Goal: Task Accomplishment & Management: Complete application form

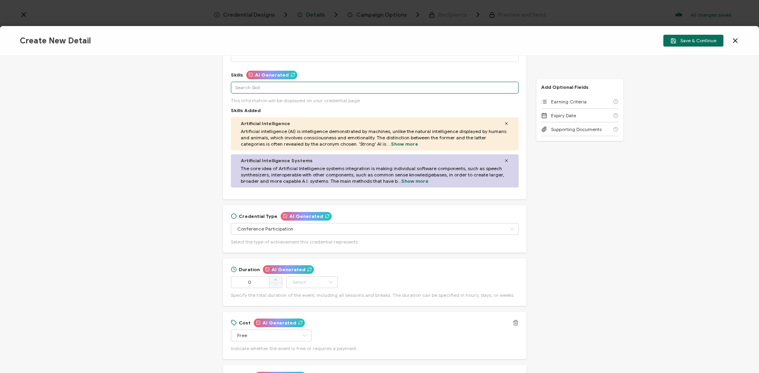
scroll to position [198, 0]
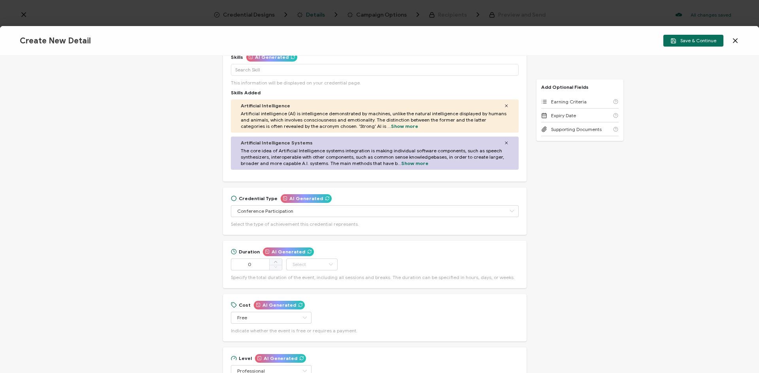
click at [182, 156] on div "Credential Title Regenerate Biomedical Science Careers Program: Certificate of …" at bounding box center [379, 215] width 759 height 318
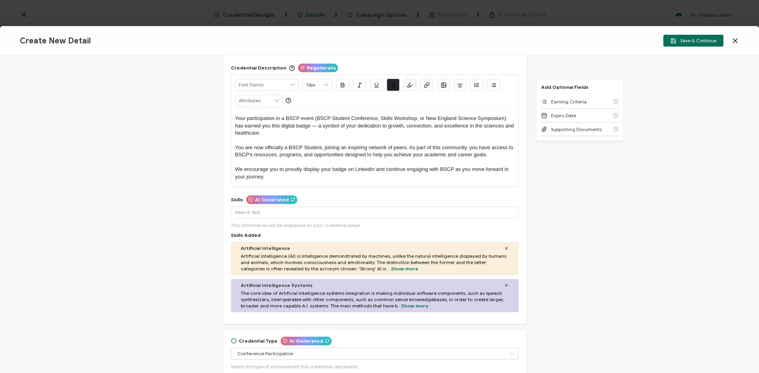
scroll to position [38, 0]
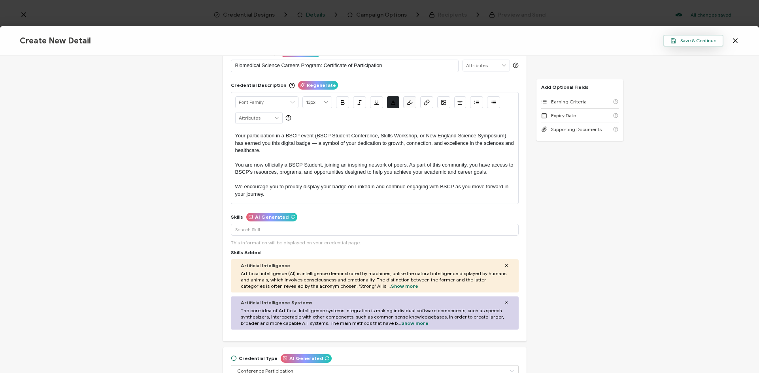
click at [688, 40] on span "Save & Continue" at bounding box center [693, 41] width 46 height 6
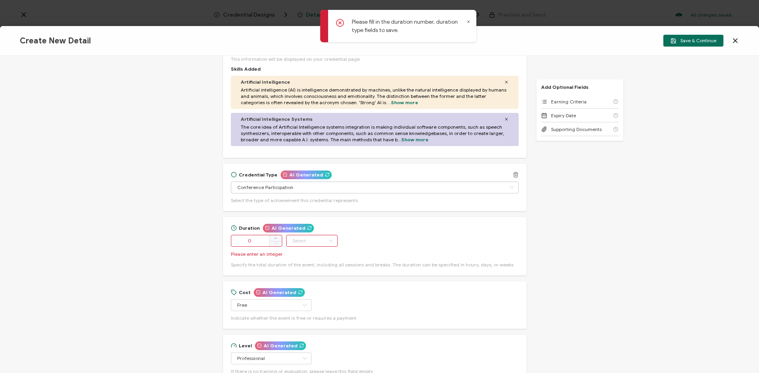
scroll to position [235, 0]
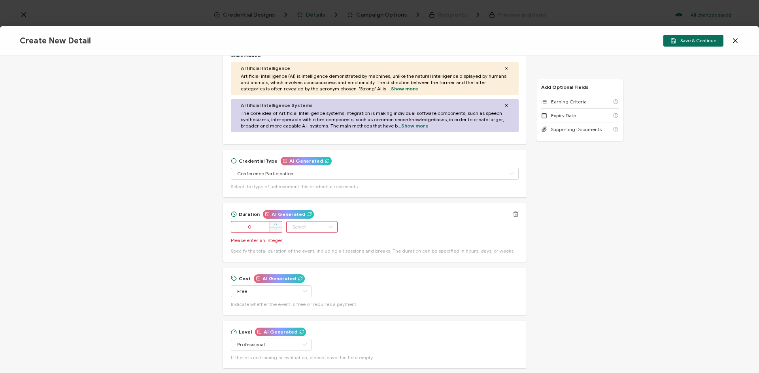
click at [271, 224] on span at bounding box center [275, 225] width 13 height 6
type input "1"
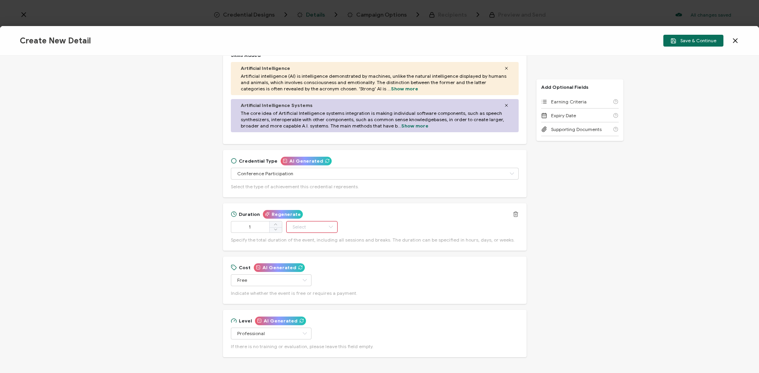
click at [298, 222] on input "text" at bounding box center [311, 227] width 51 height 12
click at [304, 305] on li "Year" at bounding box center [311, 300] width 53 height 13
type input "Year"
click at [273, 225] on icon at bounding box center [275, 225] width 4 height 4
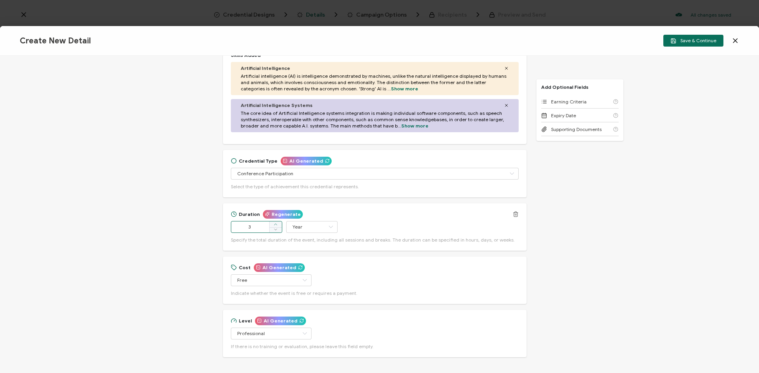
click at [273, 225] on icon at bounding box center [275, 225] width 4 height 4
type input "5"
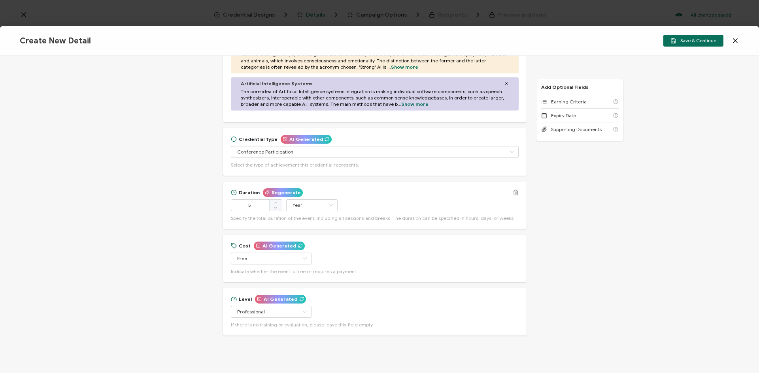
scroll to position [275, 0]
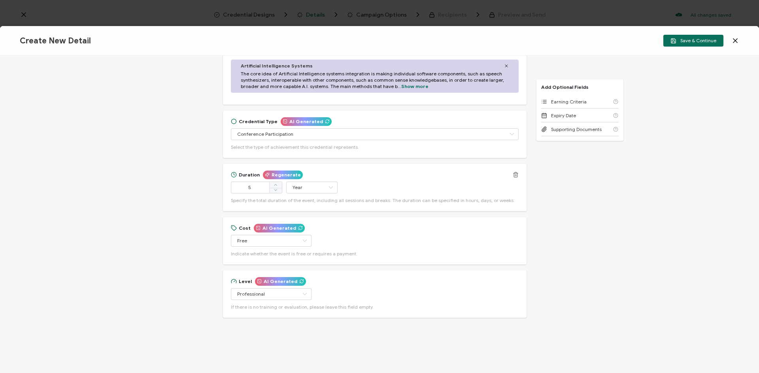
click at [515, 173] on icon at bounding box center [516, 172] width 2 height 1
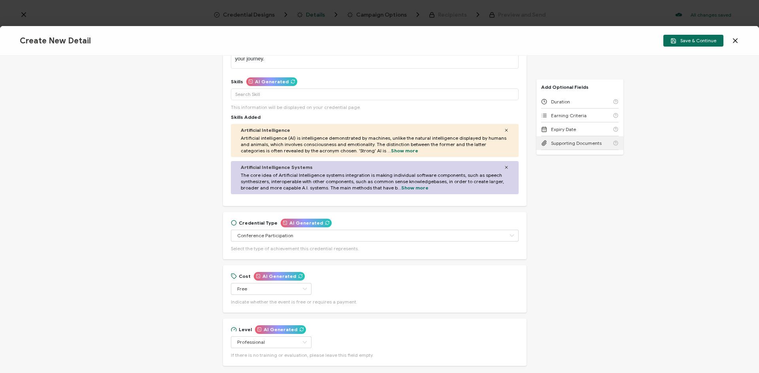
scroll to position [142, 0]
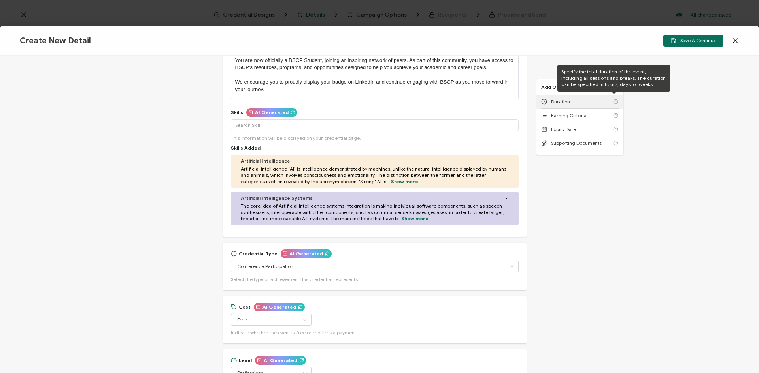
click at [613, 102] on icon at bounding box center [616, 101] width 6 height 5
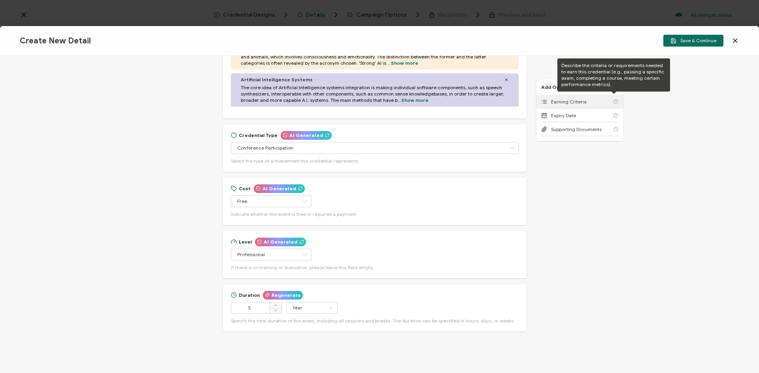
scroll to position [267, 0]
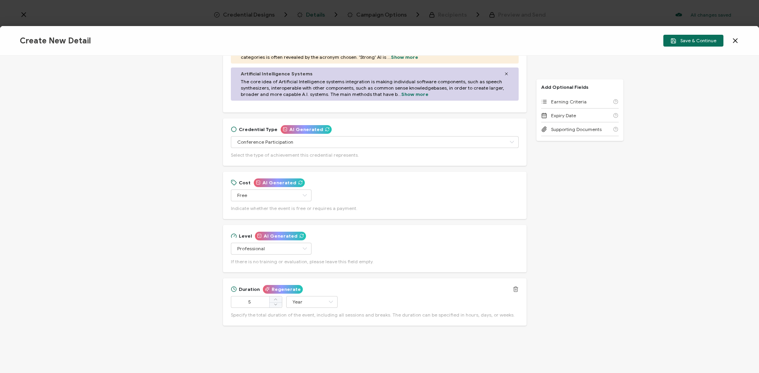
click at [515, 290] on icon at bounding box center [516, 290] width 4 height 4
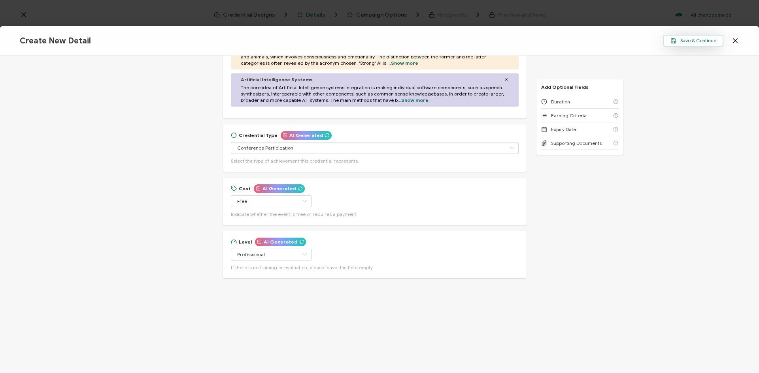
click at [693, 37] on button "Save & Continue" at bounding box center [693, 41] width 60 height 12
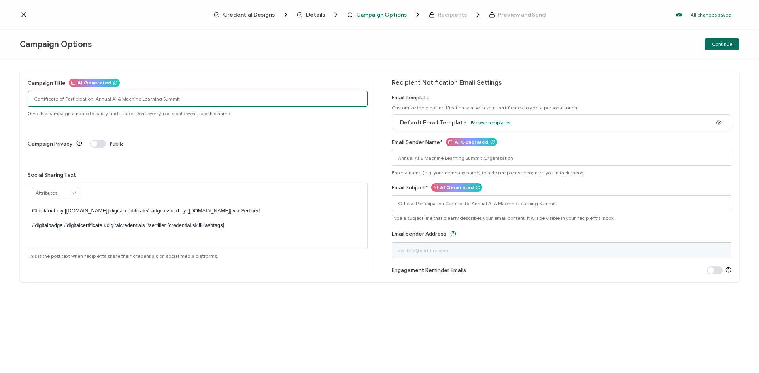
click at [51, 102] on input "Certificate of Participation: Annual AI & Machine Learning Summit" at bounding box center [198, 99] width 340 height 16
click at [34, 98] on input "Certificate of Participation: Annual AI & Machine Learning Summit" at bounding box center [198, 99] width 340 height 16
click at [31, 101] on input "Certificate of Participation: Annual AI & Machine Learning Summit" at bounding box center [198, 99] width 340 height 16
drag, startPoint x: 257, startPoint y: 98, endPoint x: 174, endPoint y: 97, distance: 82.6
click at [174, 97] on input "Biomedical Science Careers Program: Certificate of Participation: Annual AI & M…" at bounding box center [198, 99] width 340 height 16
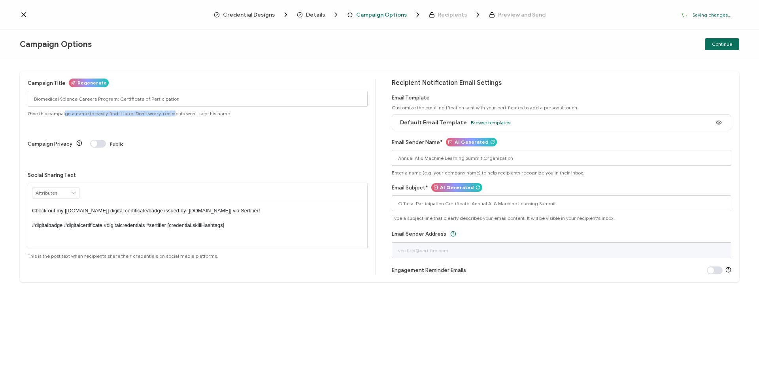
drag, startPoint x: 64, startPoint y: 113, endPoint x: 168, endPoint y: 115, distance: 104.8
click at [168, 115] on span "Give this campaign a name to easily find it later. Don't worry, recipients won'…" at bounding box center [130, 114] width 204 height 6
click at [166, 119] on div "Campaign Title Regenerate Biomedical Science Careers Program: Certificate of Pa…" at bounding box center [202, 177] width 348 height 196
click at [113, 98] on input "Biomedical Science Careers Program: Certificate of Participation" at bounding box center [198, 99] width 340 height 16
type input "Biomedical Science Careers Program Student: Certificate of Participation"
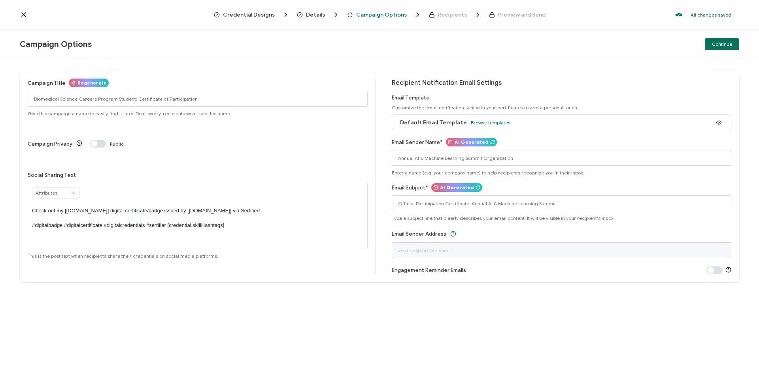
click at [74, 188] on icon at bounding box center [73, 193] width 7 height 11
click at [102, 140] on span at bounding box center [98, 144] width 16 height 8
click at [92, 140] on span at bounding box center [98, 144] width 16 height 8
